Goal: Information Seeking & Learning: Find specific fact

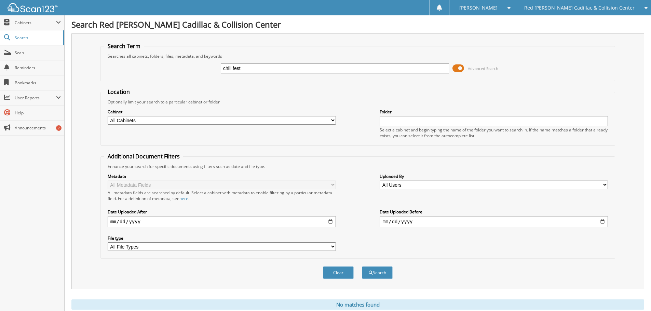
drag, startPoint x: 280, startPoint y: 65, endPoint x: 156, endPoint y: 78, distance: 124.6
click at [156, 78] on fieldset "Search Term Searches all cabinets, folders, files, metadata, and keywords chili…" at bounding box center [357, 61] width 514 height 39
type input "101972"
click at [362, 266] on button "Search" at bounding box center [377, 272] width 31 height 13
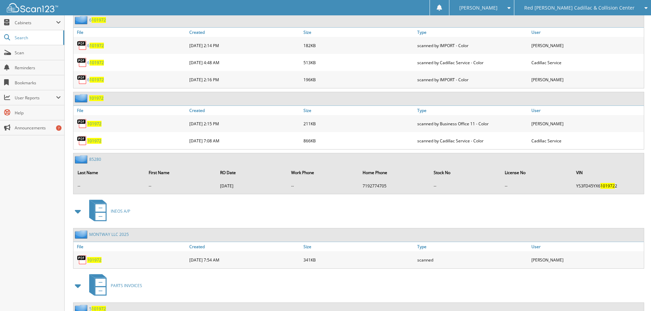
scroll to position [386, 0]
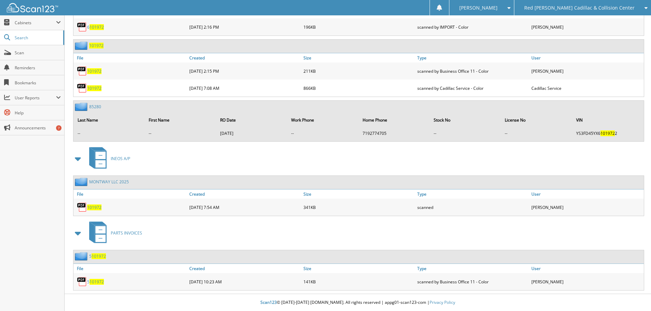
click at [100, 208] on span "101972" at bounding box center [94, 208] width 14 height 6
click at [92, 209] on span "101972" at bounding box center [94, 208] width 14 height 6
click at [94, 205] on span "101972" at bounding box center [94, 208] width 14 height 6
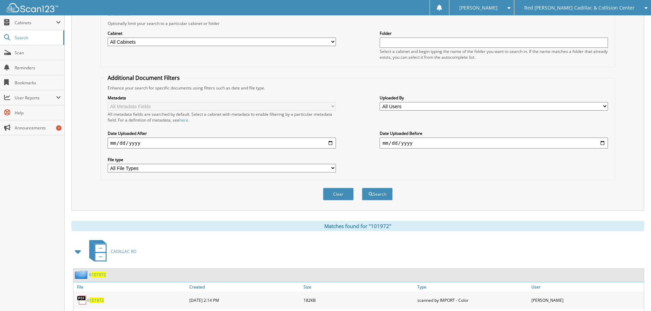
scroll to position [0, 0]
